Goal: Transaction & Acquisition: Purchase product/service

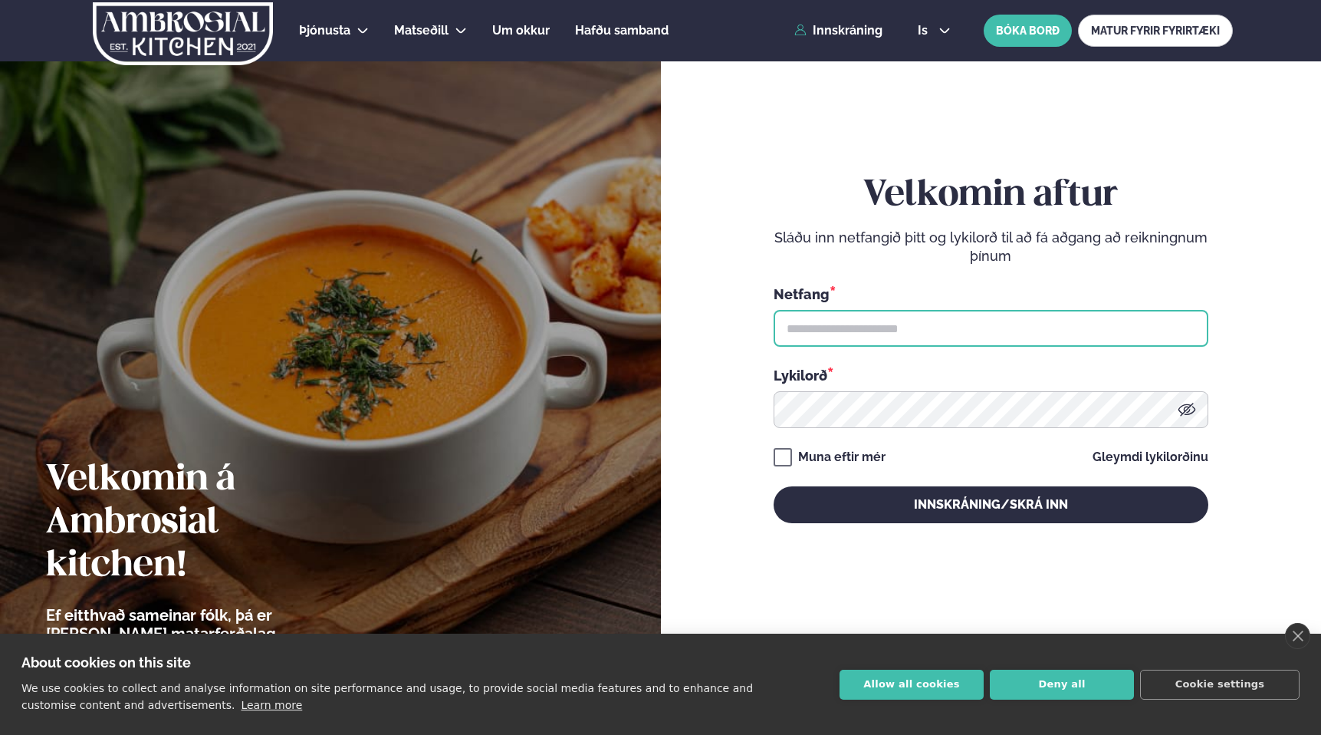
click at [876, 327] on input "text" at bounding box center [991, 328] width 435 height 37
type input "**********"
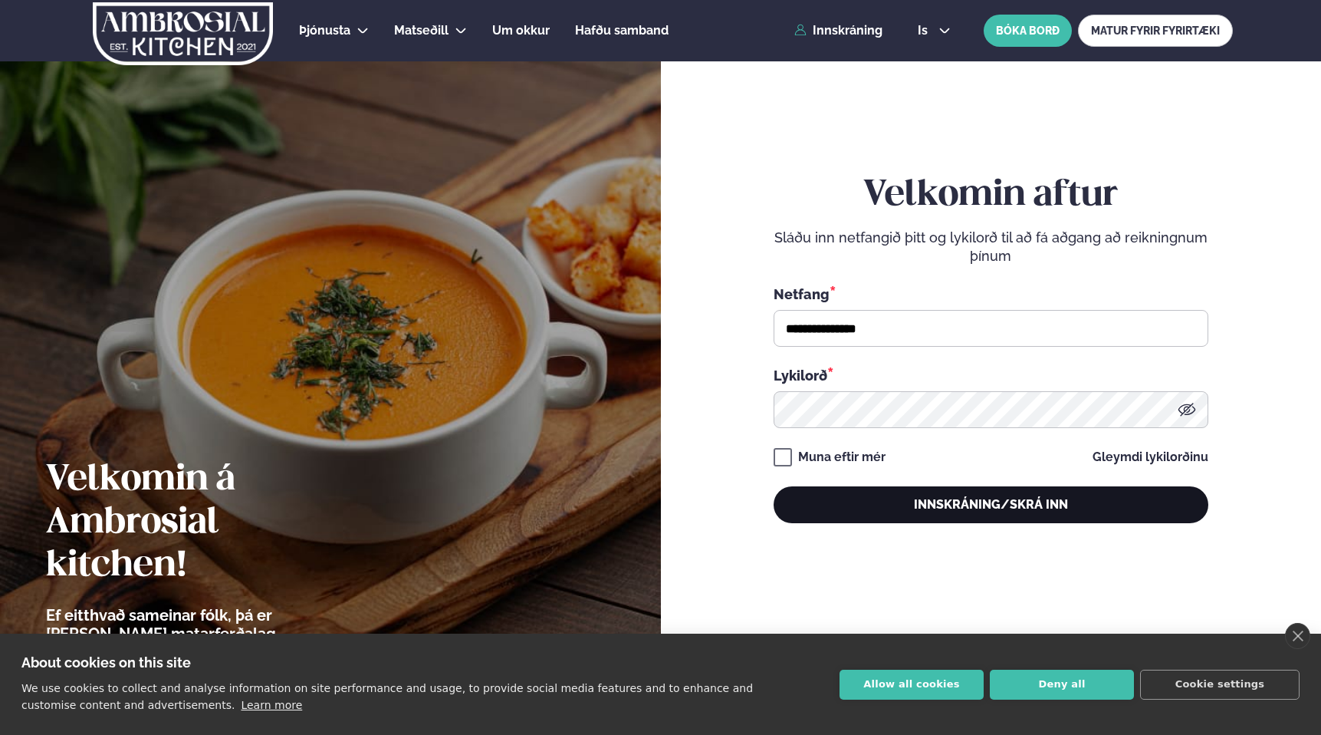
click at [863, 502] on button "Innskráning/Skrá inn" at bounding box center [991, 504] width 435 height 37
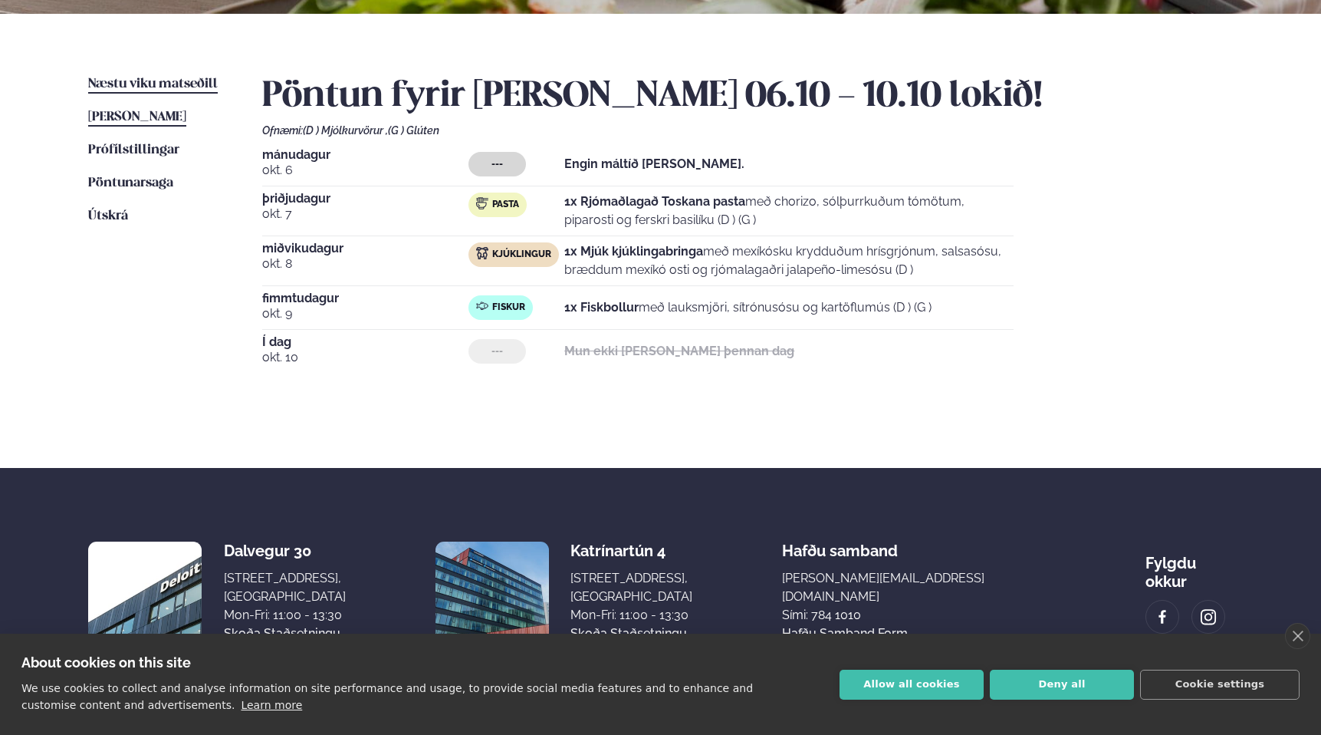
click at [137, 87] on span "Næstu viku matseðill" at bounding box center [153, 83] width 130 height 13
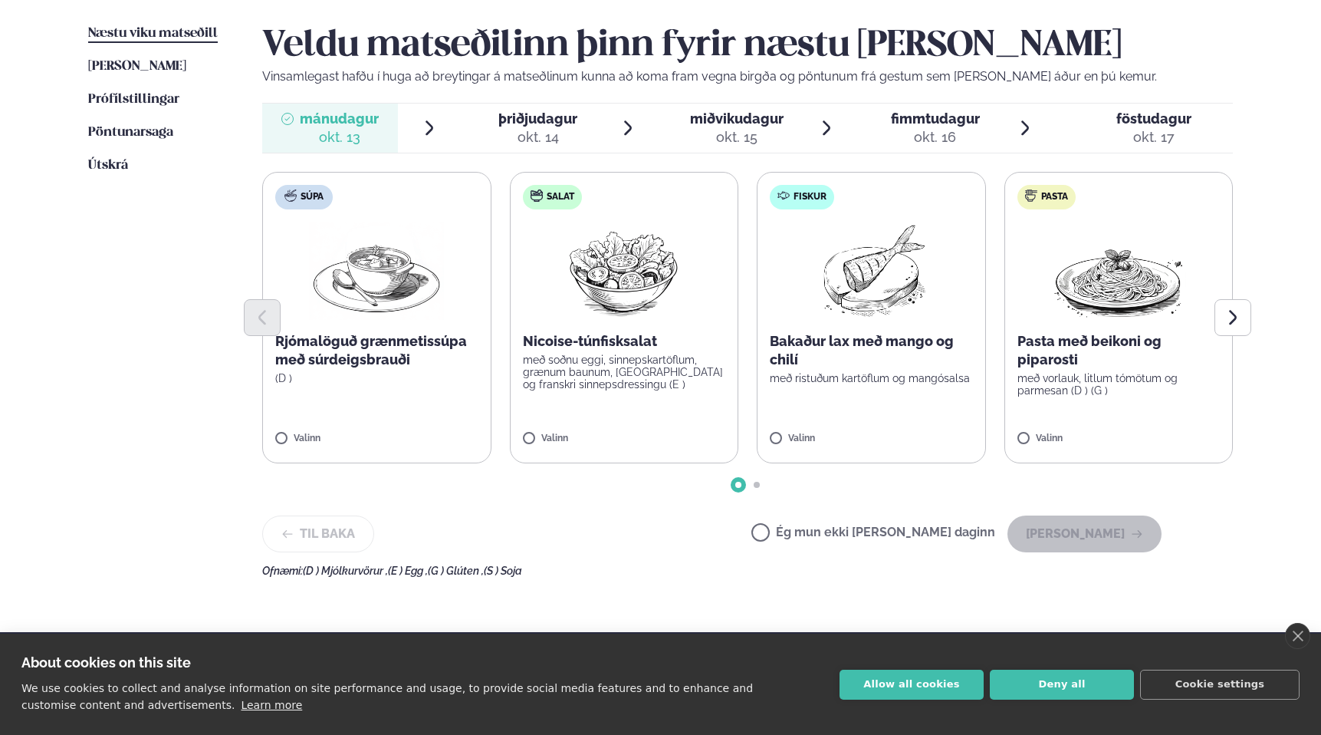
scroll to position [401, 0]
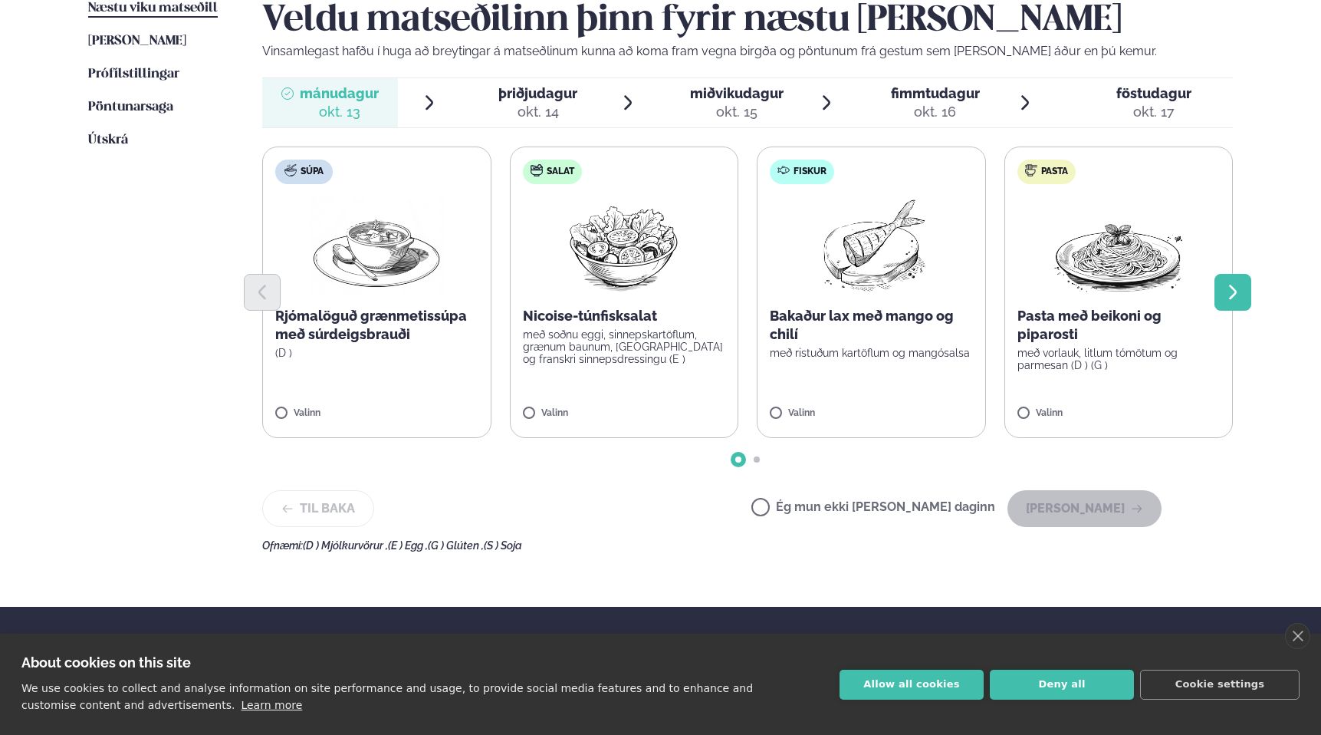
click at [1243, 283] on button "Next slide" at bounding box center [1233, 292] width 37 height 37
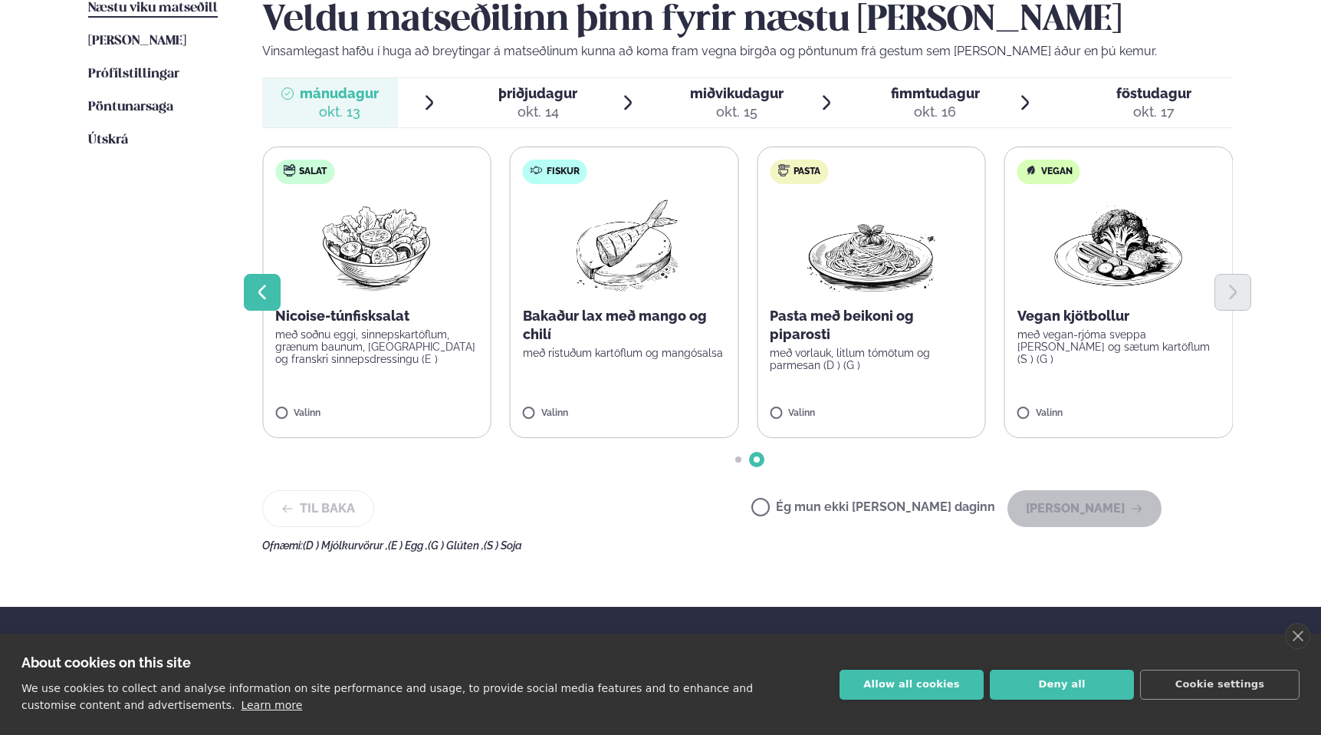
click at [261, 291] on icon "Previous slide" at bounding box center [262, 292] width 18 height 18
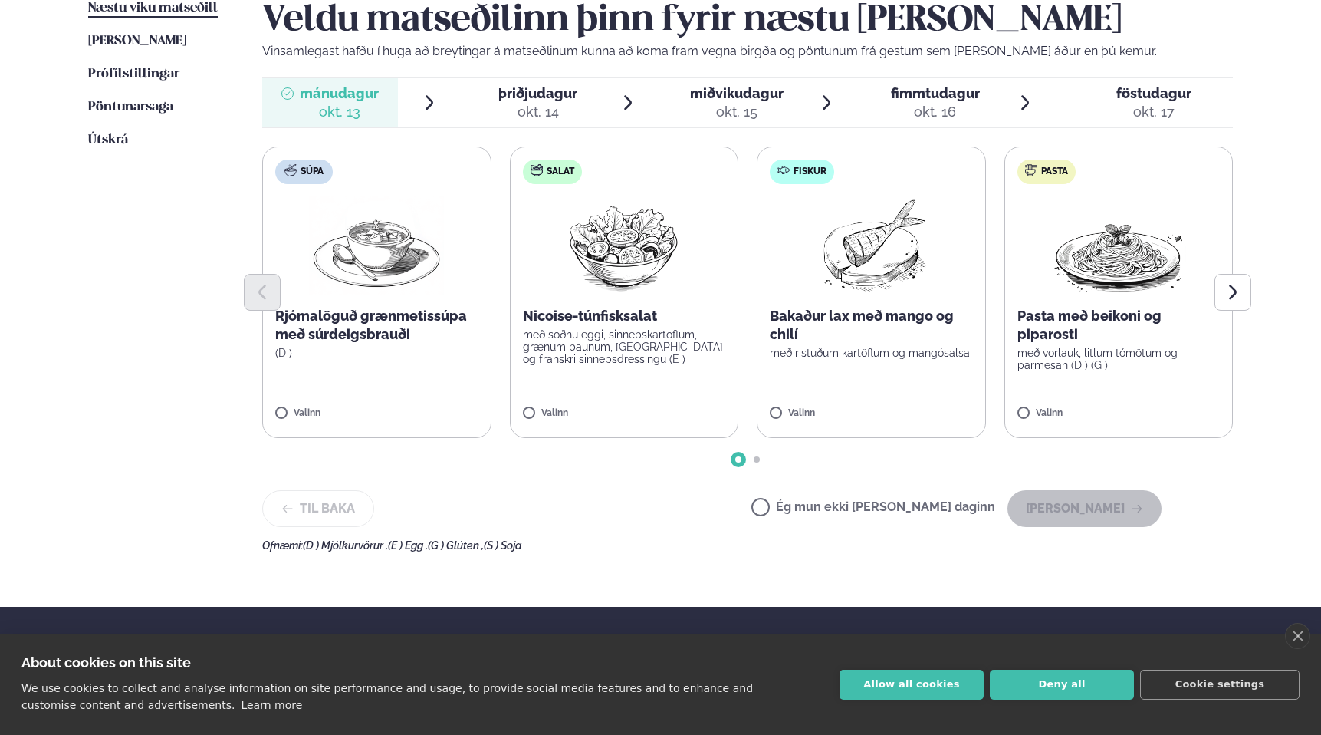
click at [549, 87] on span "þriðjudagur" at bounding box center [537, 93] width 79 height 16
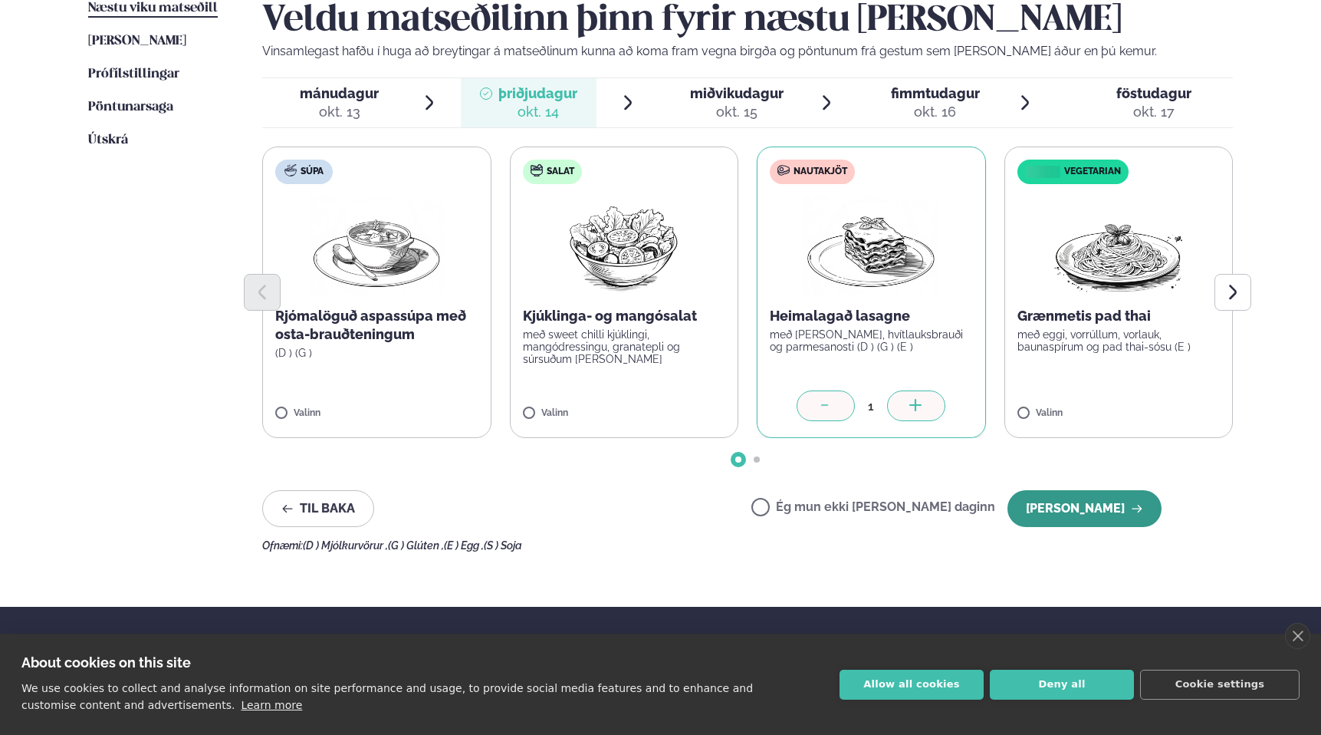
click at [1051, 511] on button "[PERSON_NAME]" at bounding box center [1085, 508] width 154 height 37
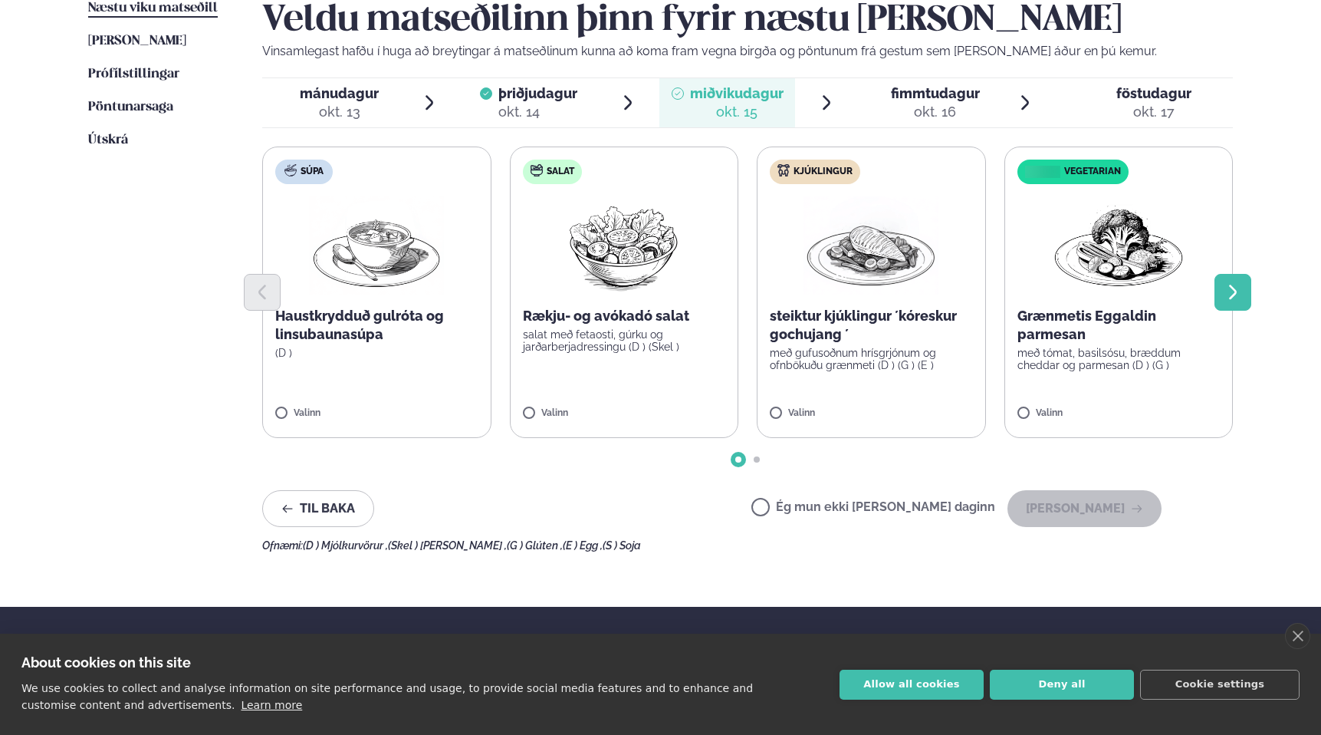
click at [1235, 309] on button "Next slide" at bounding box center [1233, 292] width 37 height 37
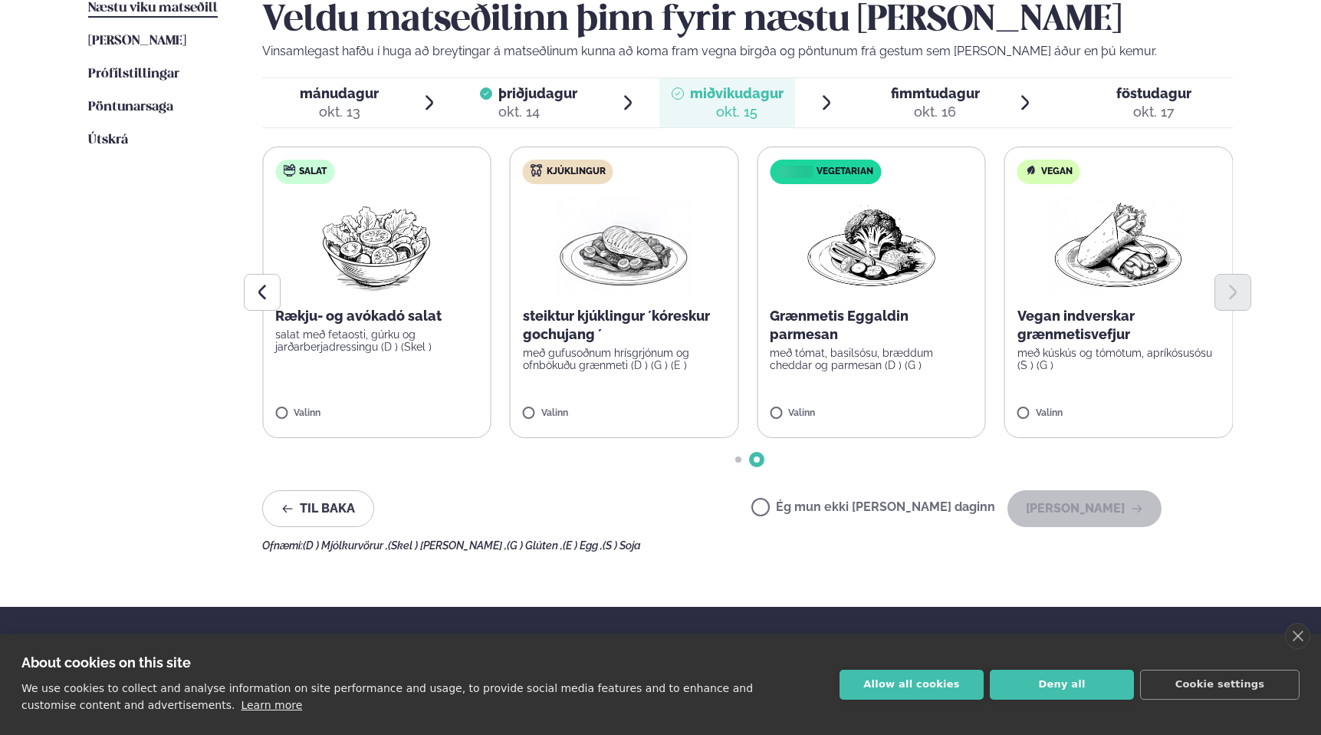
click at [546, 407] on label "Kjúklingur steiktur kjúklingur ´kóreskur gochujang ´ með gufusoðnum hrísgrjónum…" at bounding box center [624, 291] width 229 height 291
click at [570, 410] on div at bounding box center [579, 405] width 58 height 31
click at [1132, 528] on div "Veldu matseðilinn þinn fyrir næstu [PERSON_NAME] Vinsamlegast hafðu í huga að b…" at bounding box center [747, 275] width 971 height 552
click at [1103, 511] on button "[PERSON_NAME]" at bounding box center [1085, 508] width 154 height 37
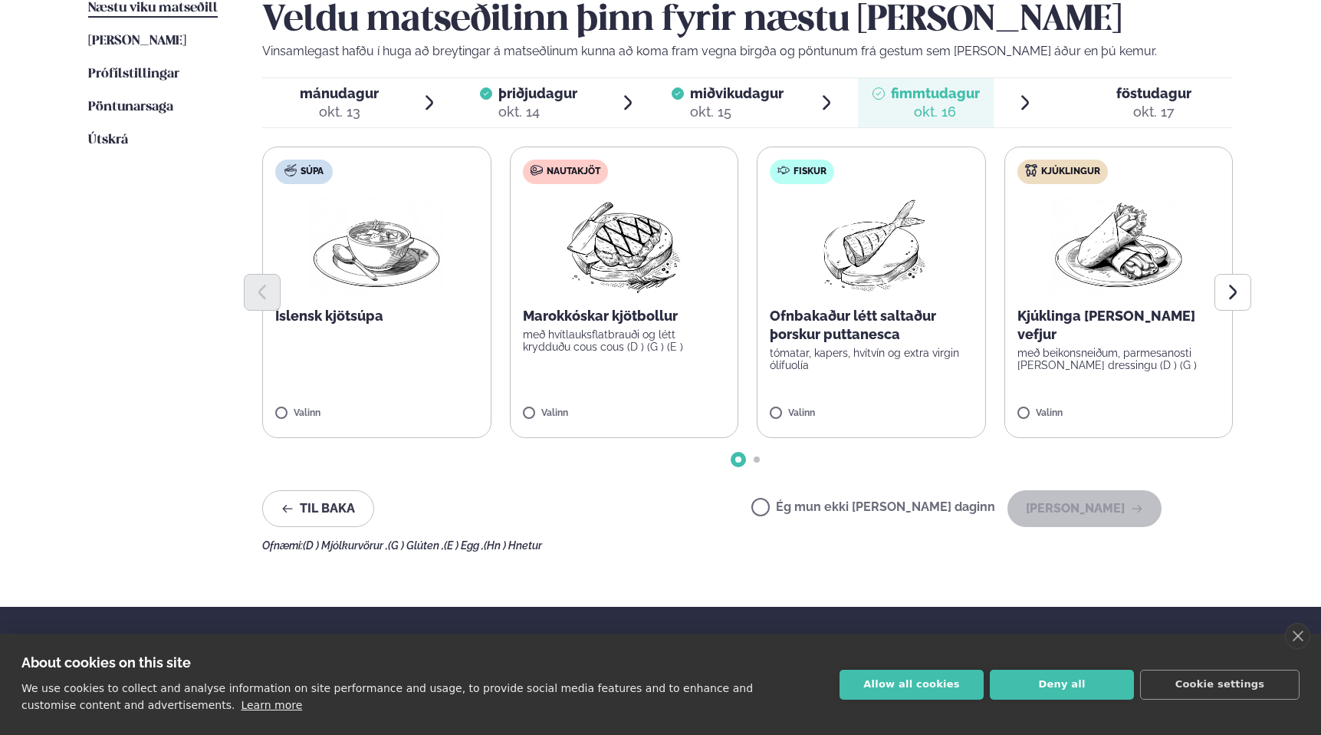
click at [696, 119] on div "okt. 15" at bounding box center [737, 112] width 94 height 18
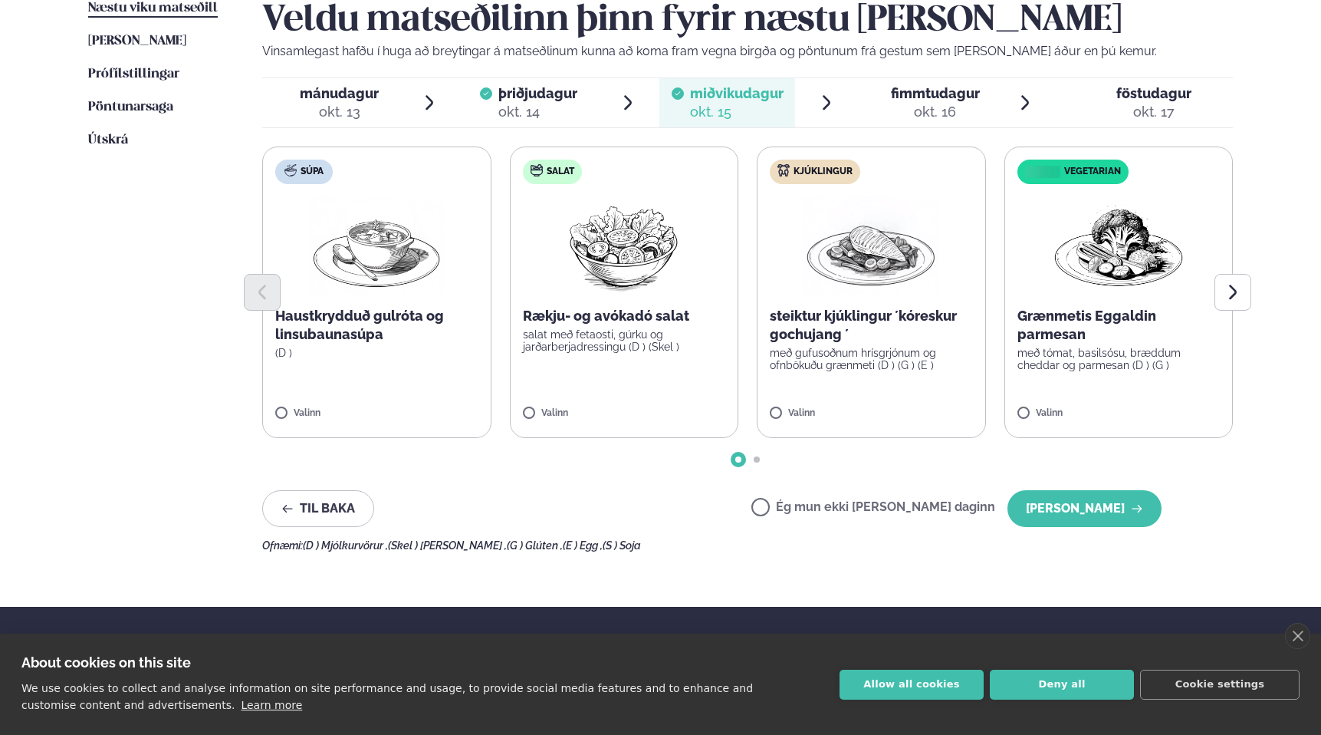
click at [367, 112] on div "okt. 13" at bounding box center [339, 112] width 79 height 18
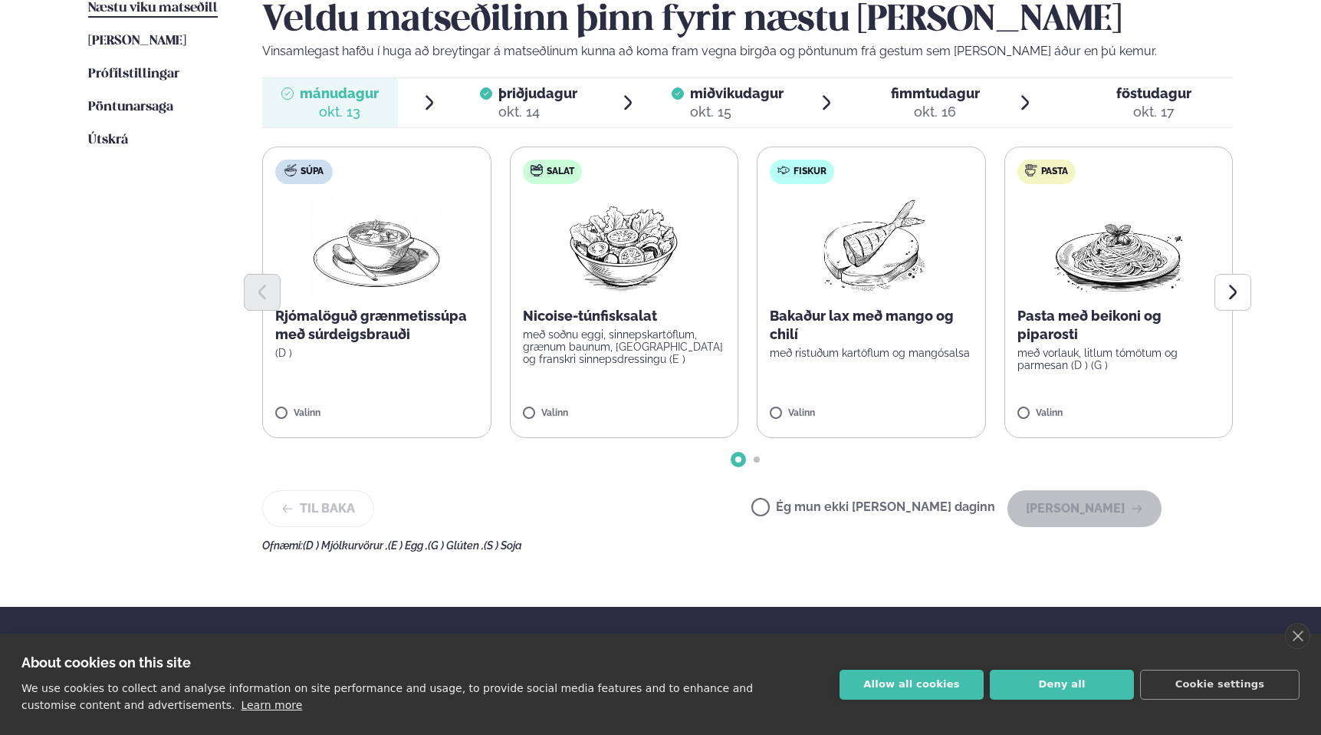
click at [813, 501] on label "Ég mun ekki [PERSON_NAME] daginn" at bounding box center [873, 509] width 244 height 16
click at [1103, 506] on button "[PERSON_NAME]" at bounding box center [1085, 508] width 154 height 37
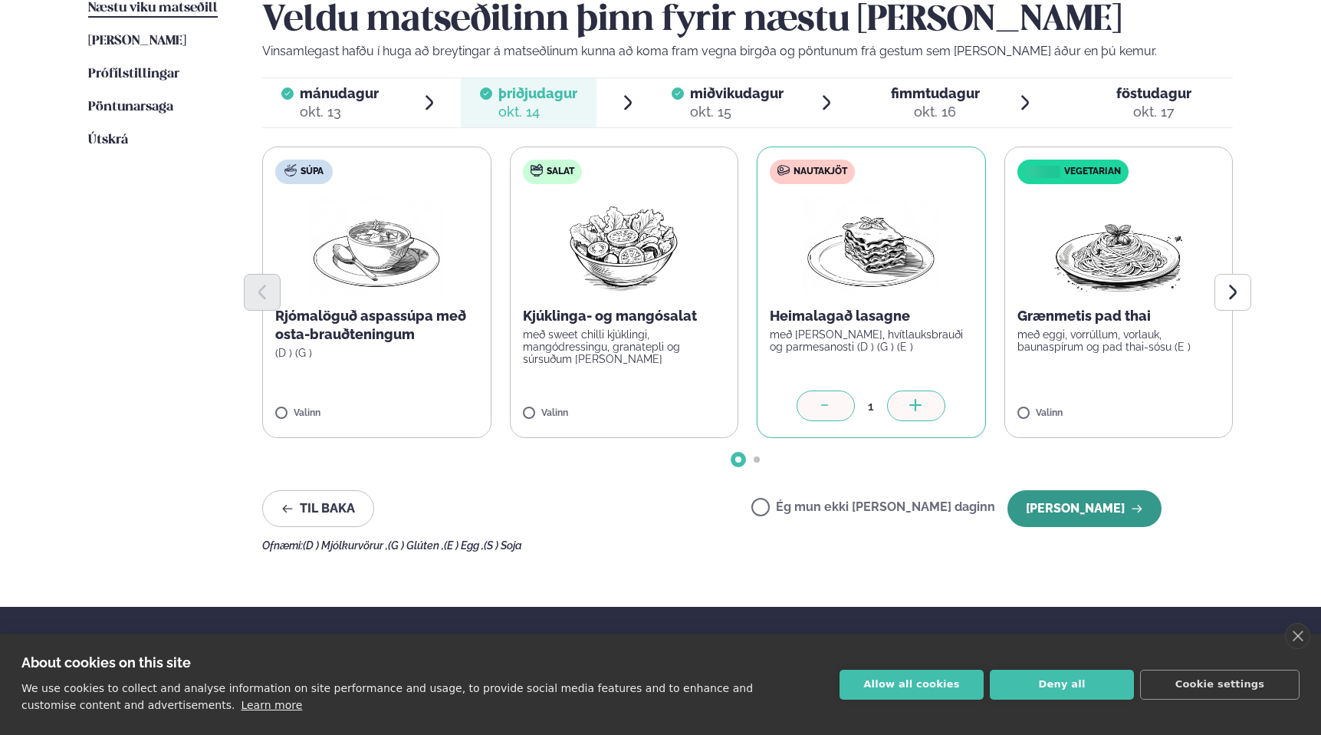
click at [1088, 504] on button "[PERSON_NAME]" at bounding box center [1085, 508] width 154 height 37
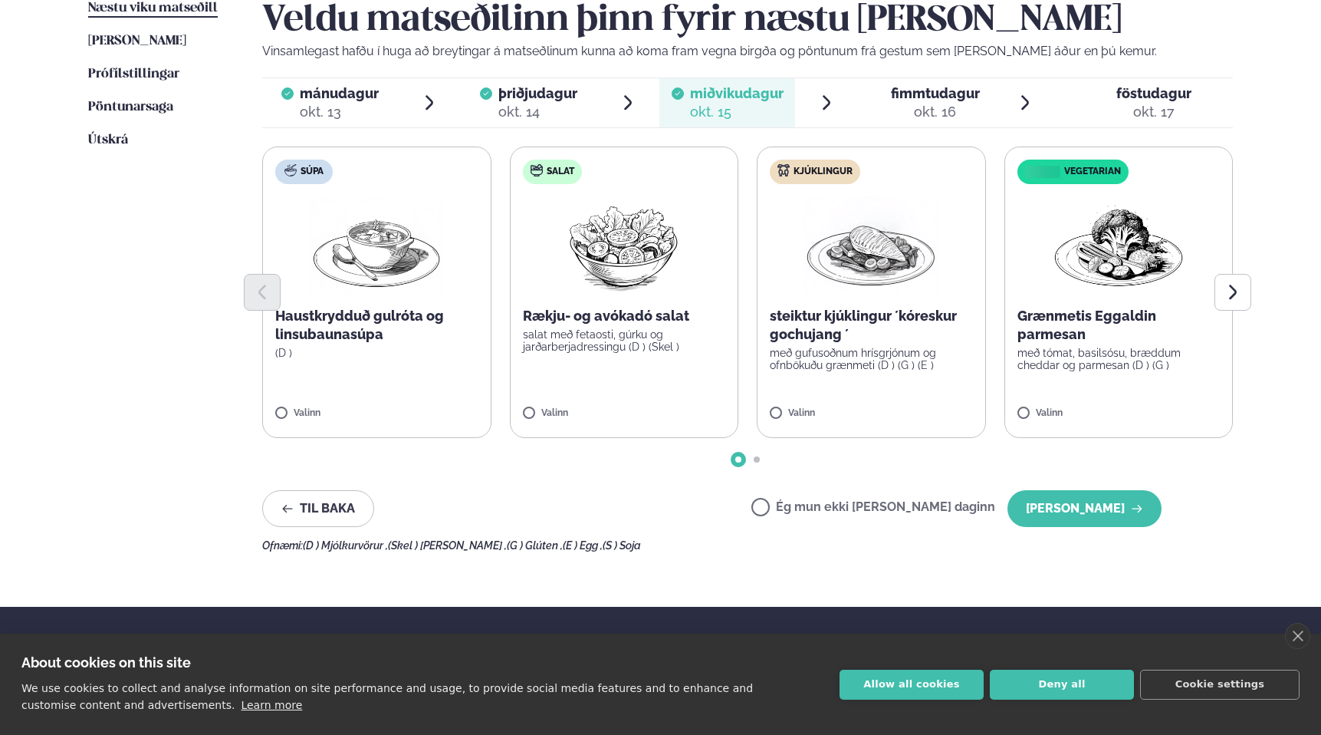
click at [1088, 504] on button "[PERSON_NAME]" at bounding box center [1085, 508] width 154 height 37
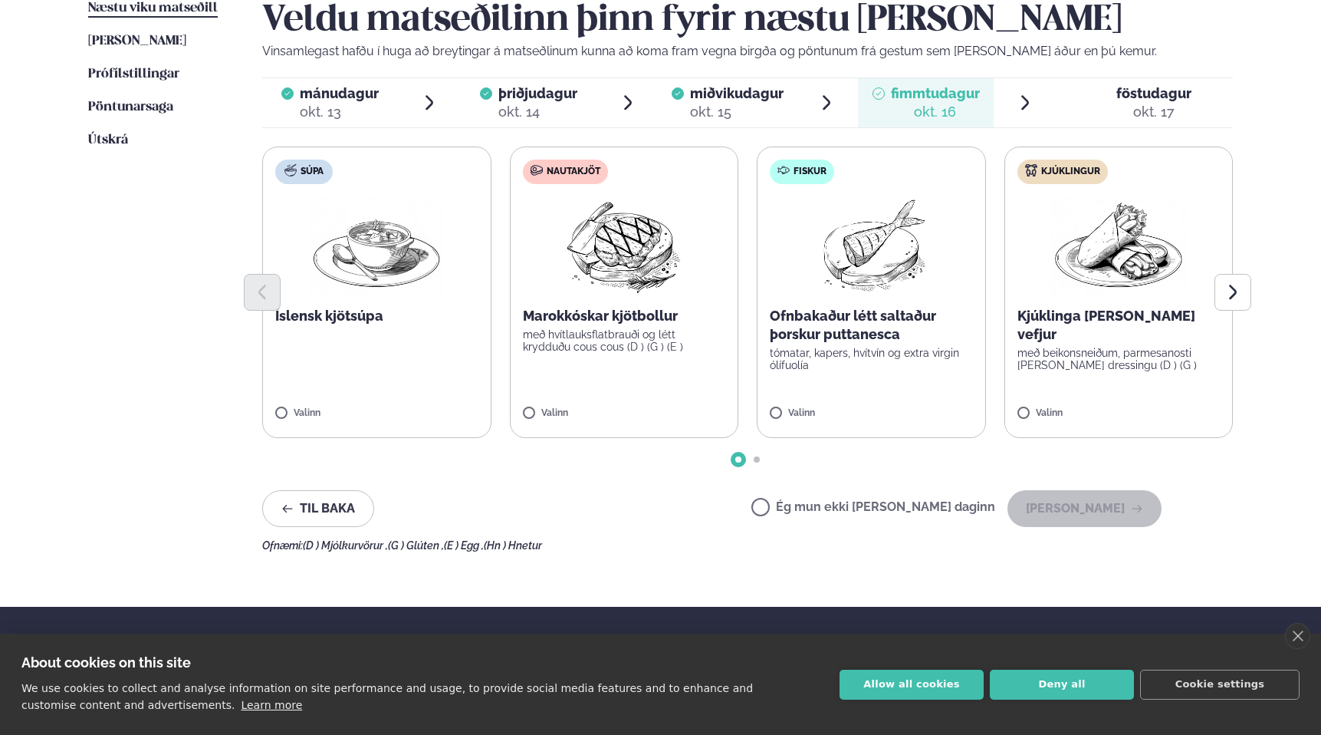
click at [607, 345] on p "með hvítlauksflatbrauði og létt krydduðu cous cous (D ) (G ) (E )" at bounding box center [624, 340] width 203 height 25
click at [1105, 504] on button "[PERSON_NAME]" at bounding box center [1085, 508] width 154 height 37
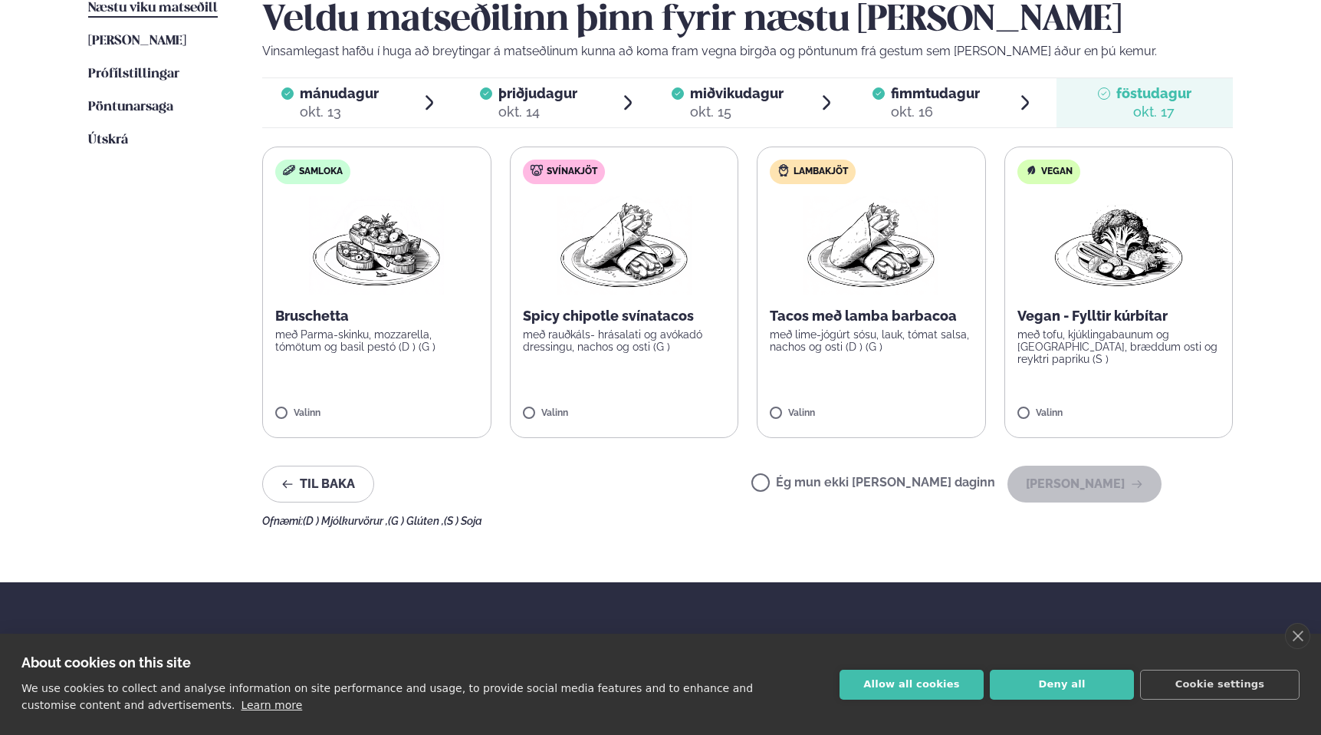
click at [816, 485] on label "Ég mun ekki [PERSON_NAME] daginn" at bounding box center [873, 484] width 244 height 16
click at [1090, 493] on button "[PERSON_NAME]" at bounding box center [1085, 483] width 154 height 37
